Goal: Task Accomplishment & Management: Manage account settings

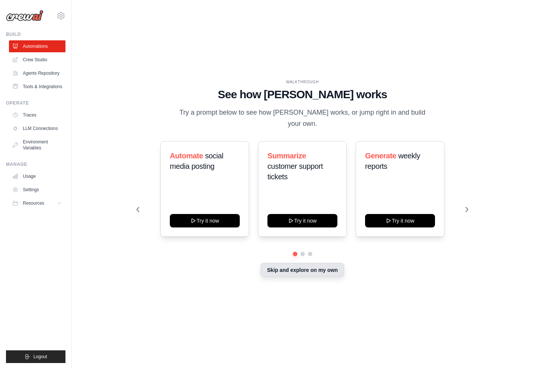
click at [297, 265] on button "Skip and explore on my own" at bounding box center [302, 270] width 83 height 14
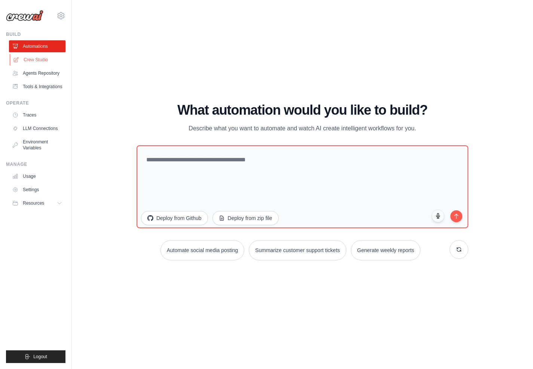
click at [30, 61] on link "Crew Studio" at bounding box center [38, 60] width 56 height 12
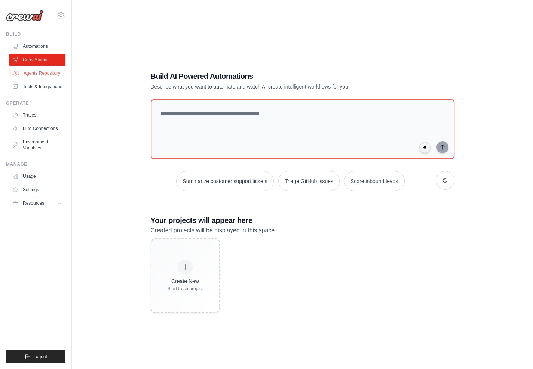
click at [43, 73] on link "Agents Repository" at bounding box center [38, 73] width 56 height 12
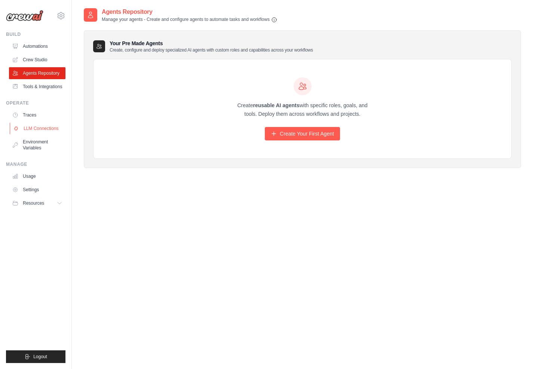
click at [33, 128] on link "LLM Connections" at bounding box center [38, 129] width 56 height 12
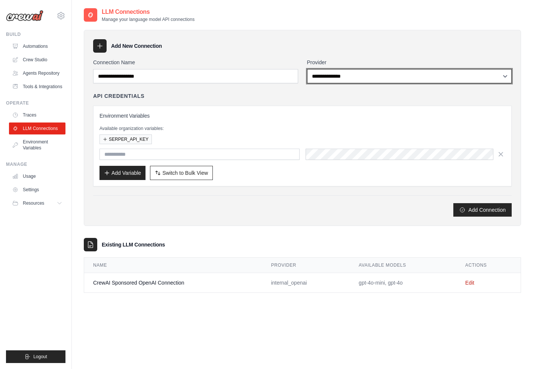
select select "*******"
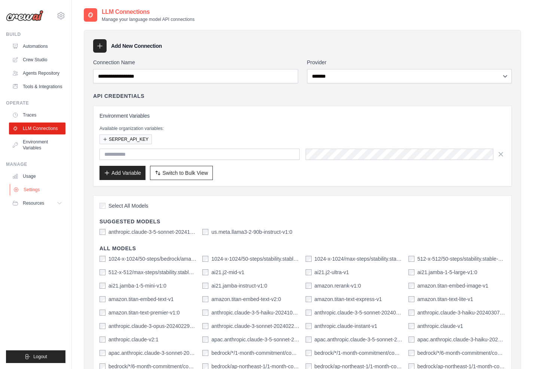
click at [31, 187] on link "Settings" at bounding box center [38, 190] width 56 height 12
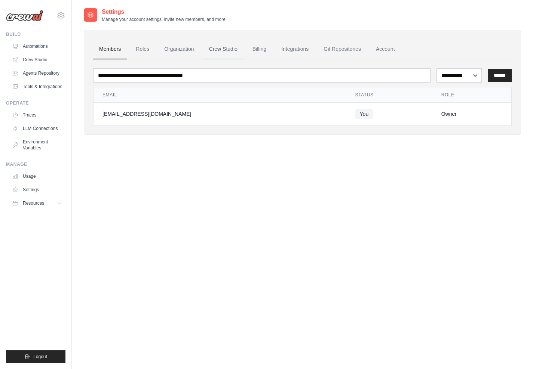
click at [217, 48] on link "Crew Studio" at bounding box center [223, 49] width 40 height 20
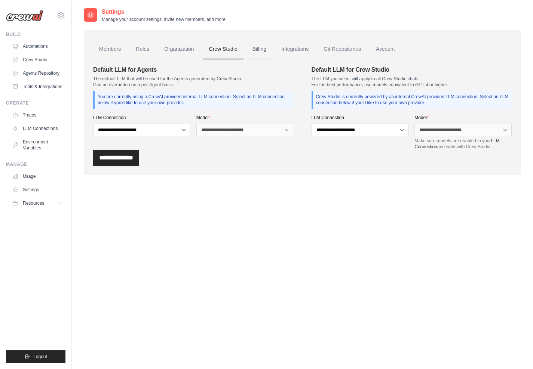
click at [262, 48] on link "Billing" at bounding box center [259, 49] width 26 height 20
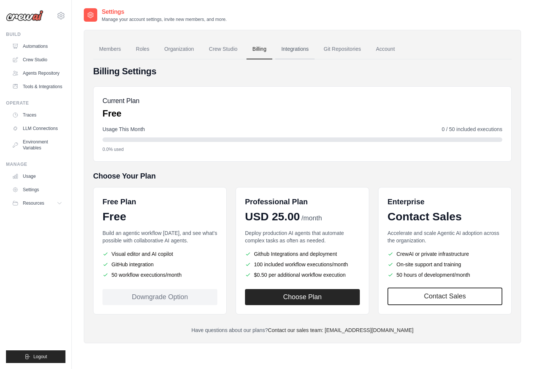
click at [291, 48] on link "Integrations" at bounding box center [294, 49] width 39 height 20
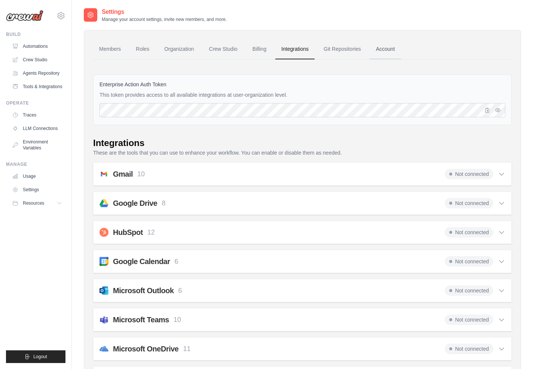
click at [383, 47] on link "Account" at bounding box center [385, 49] width 31 height 20
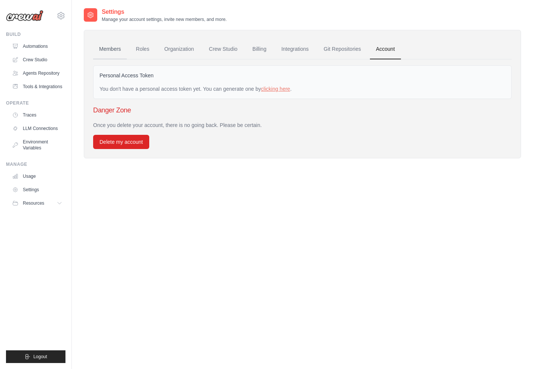
click at [104, 51] on link "Members" at bounding box center [110, 49] width 34 height 20
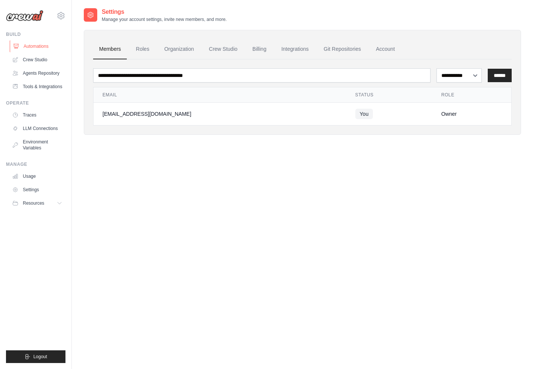
click at [34, 46] on link "Automations" at bounding box center [38, 46] width 56 height 12
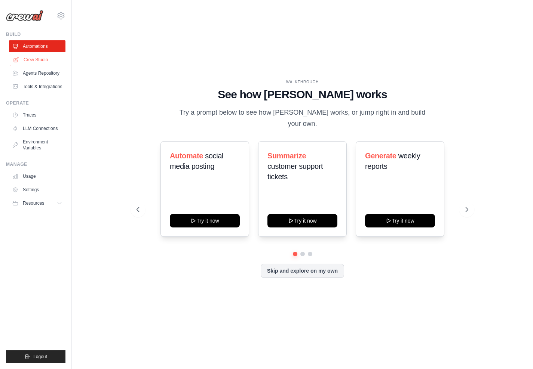
click at [37, 58] on link "Crew Studio" at bounding box center [38, 60] width 56 height 12
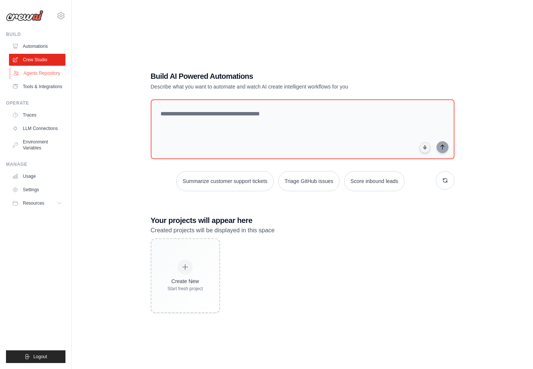
click at [39, 73] on link "Agents Repository" at bounding box center [38, 73] width 56 height 12
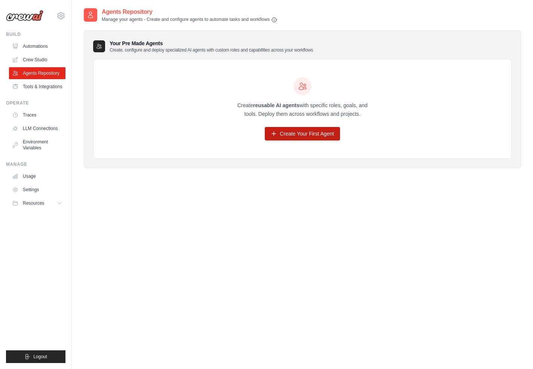
click at [300, 132] on link "Create Your First Agent" at bounding box center [302, 133] width 75 height 13
click at [24, 18] on img at bounding box center [24, 15] width 37 height 11
click at [61, 17] on icon at bounding box center [60, 15] width 9 height 9
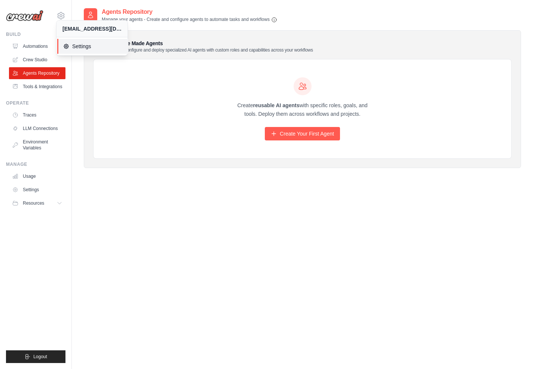
click at [80, 46] on span "Settings" at bounding box center [92, 46] width 59 height 7
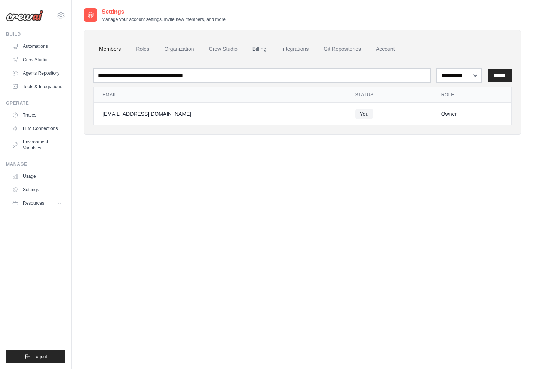
click at [263, 49] on link "Billing" at bounding box center [259, 49] width 26 height 20
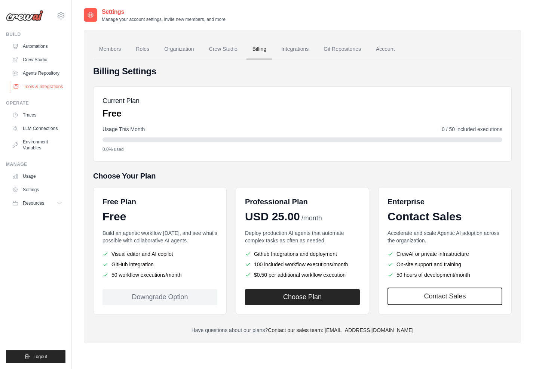
click at [38, 85] on link "Tools & Integrations" at bounding box center [38, 87] width 56 height 12
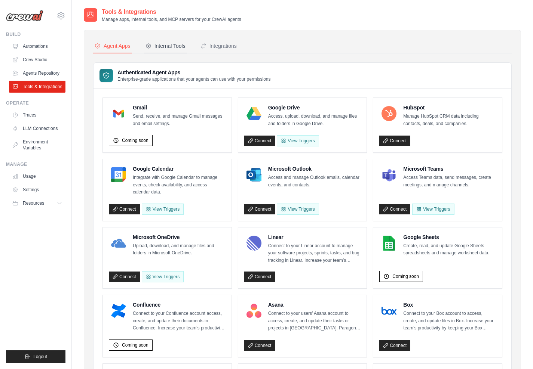
click at [172, 46] on div "Internal Tools" at bounding box center [165, 45] width 40 height 7
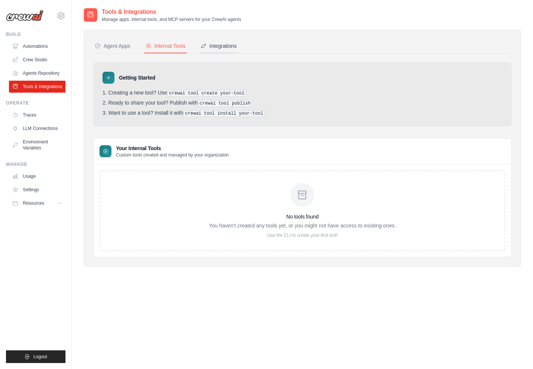
click at [218, 46] on div "Integrations" at bounding box center [218, 45] width 36 height 7
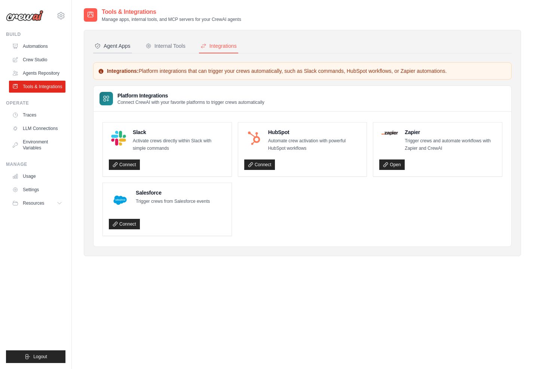
click at [112, 45] on div "Agent Apps" at bounding box center [113, 45] width 36 height 7
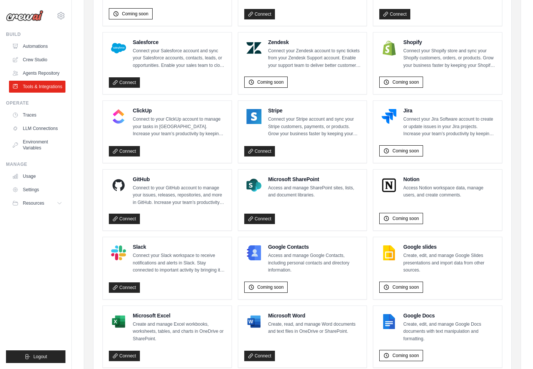
scroll to position [353, 0]
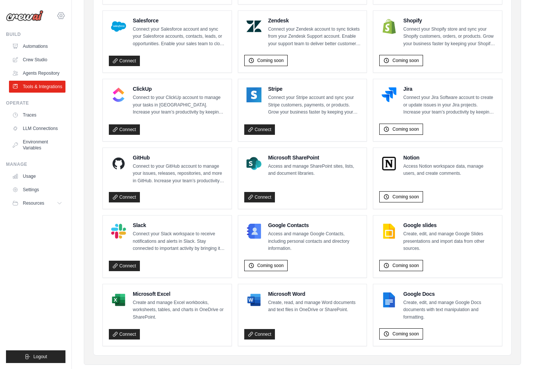
click at [59, 15] on icon at bounding box center [60, 15] width 9 height 9
click at [76, 45] on span "Settings" at bounding box center [92, 46] width 59 height 7
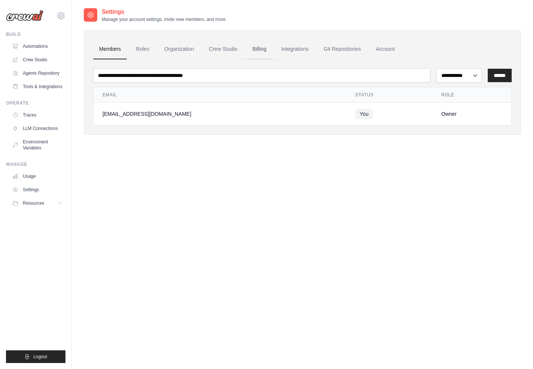
click at [255, 48] on link "Billing" at bounding box center [259, 49] width 26 height 20
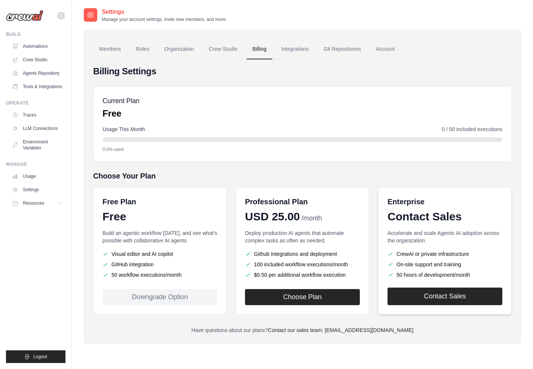
click at [428, 295] on link "Contact Sales" at bounding box center [444, 297] width 115 height 18
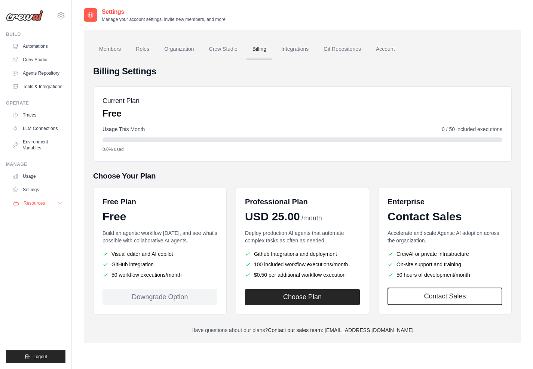
click at [33, 203] on span "Resources" at bounding box center [34, 203] width 21 height 6
